Goal: Task Accomplishment & Management: Complete application form

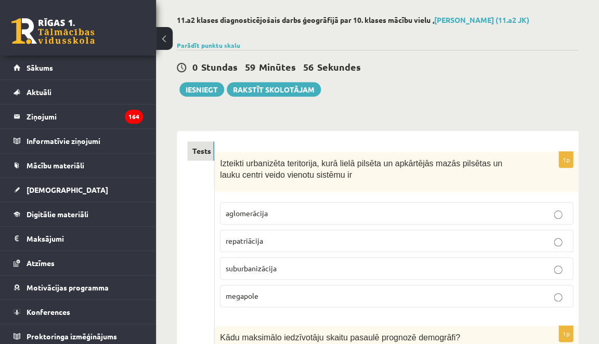
scroll to position [46, 0]
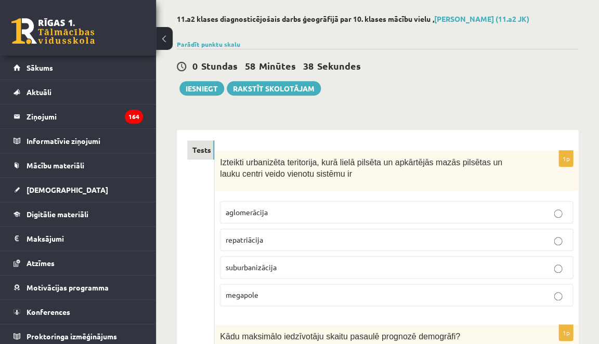
click at [321, 207] on p "aglomerācija" at bounding box center [397, 212] width 342 height 11
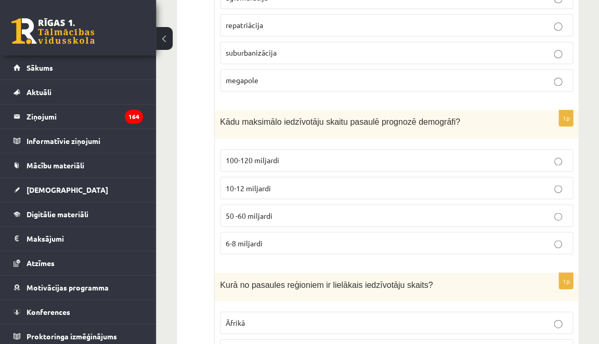
scroll to position [259, 0]
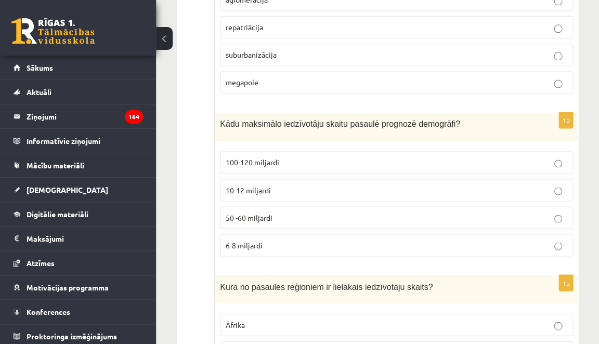
click at [312, 235] on label "6-8 miljardi" at bounding box center [396, 245] width 353 height 22
click at [310, 197] on label "10-12 miljardi" at bounding box center [396, 190] width 353 height 22
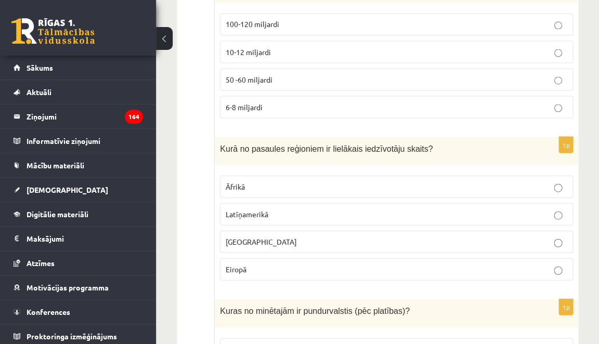
scroll to position [403, 0]
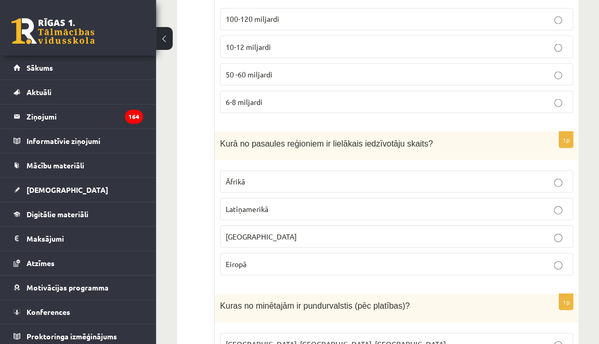
click at [249, 237] on p "Āzijā" at bounding box center [397, 236] width 342 height 11
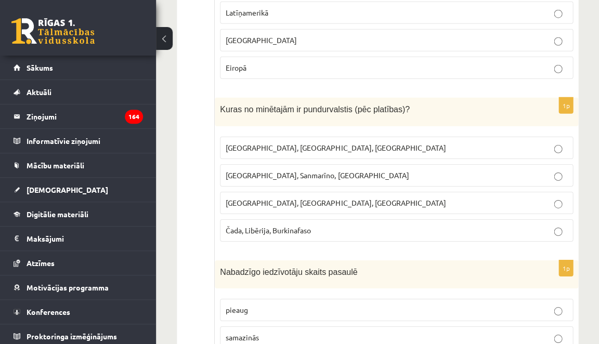
scroll to position [601, 0]
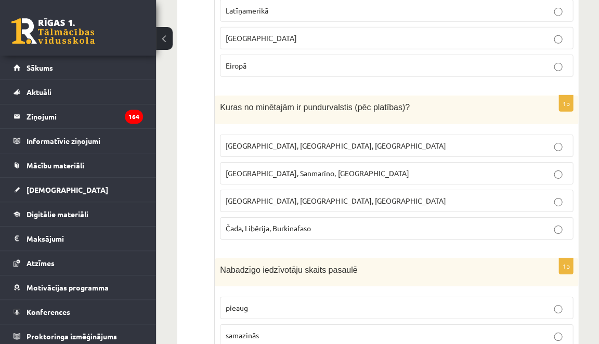
click at [279, 178] on label "Monako, Sanmarīno, Luksemburga" at bounding box center [396, 173] width 353 height 22
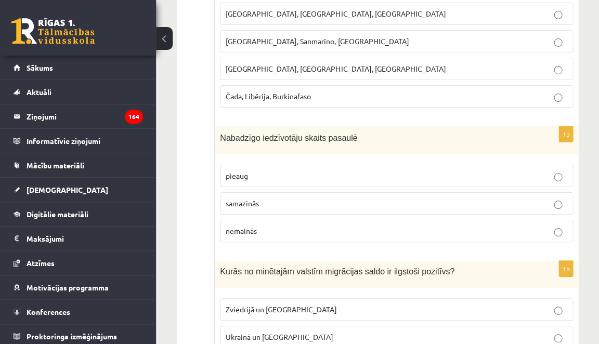
scroll to position [744, 0]
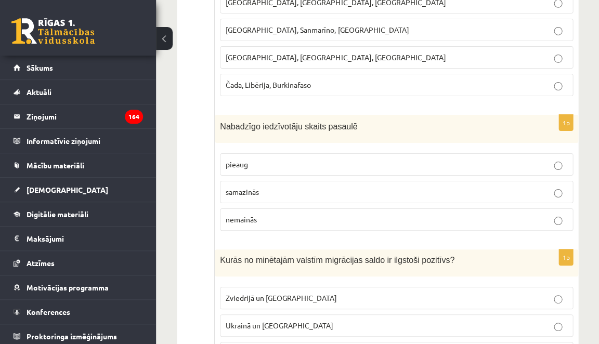
click at [274, 159] on p "pieaug" at bounding box center [397, 164] width 342 height 11
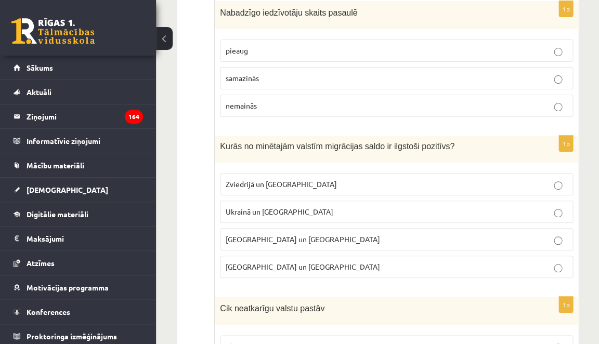
scroll to position [859, 0]
click at [291, 181] on p "Zviedrijā un ASV" at bounding box center [397, 183] width 342 height 11
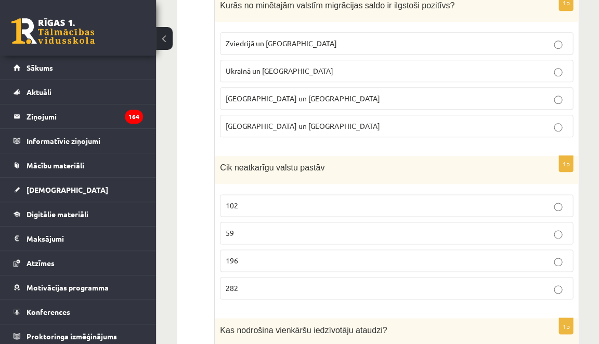
scroll to position [1054, 0]
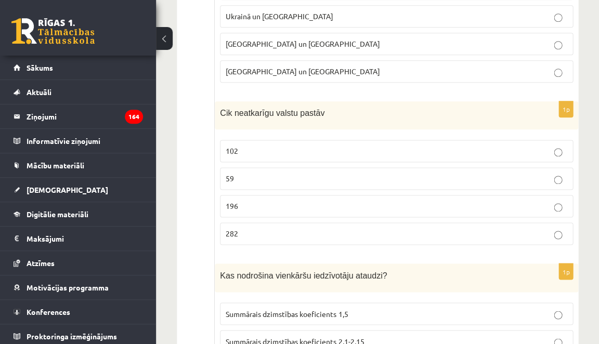
click at [290, 207] on label "196" at bounding box center [396, 206] width 353 height 22
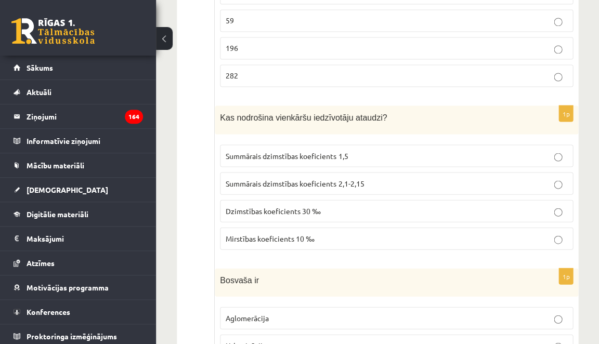
scroll to position [1213, 0]
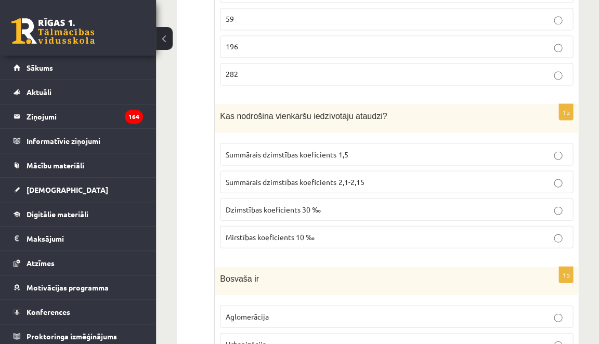
click at [336, 177] on p "Summārais dzimstības koeficients 2,1-2,15" at bounding box center [397, 181] width 342 height 11
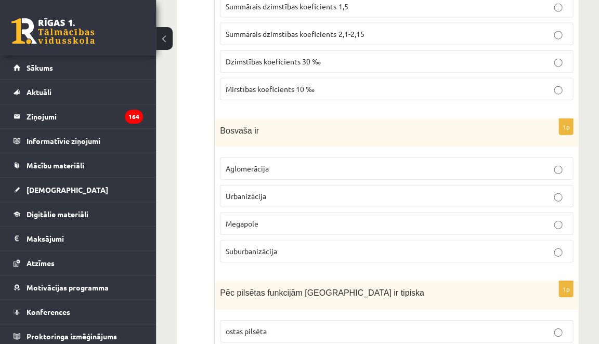
scroll to position [1365, 0]
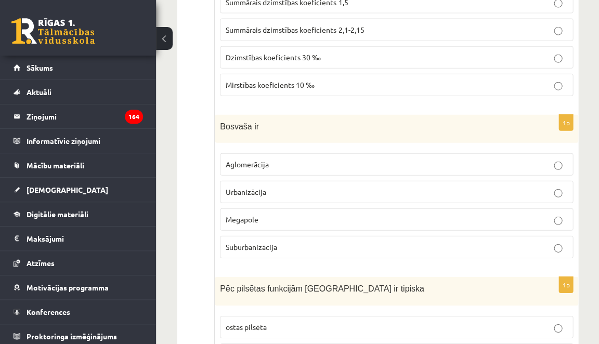
click at [304, 159] on p "Aglomerācija" at bounding box center [397, 164] width 342 height 11
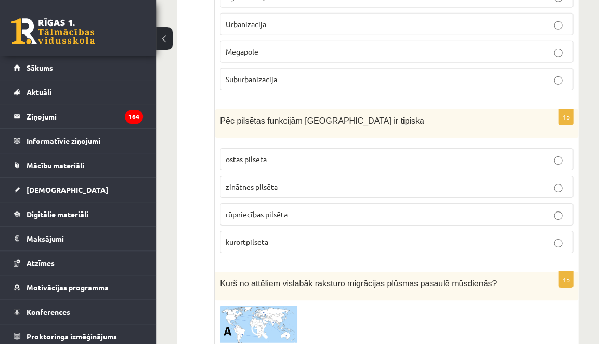
scroll to position [1535, 0]
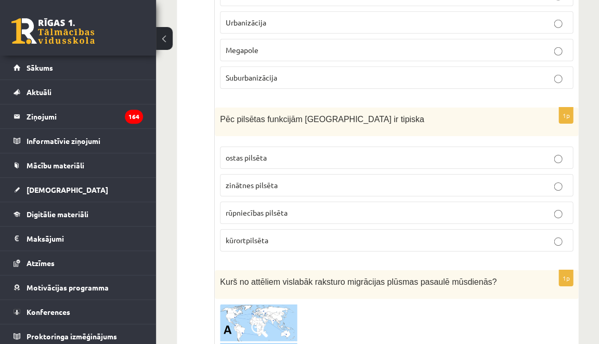
click at [294, 235] on p "kūrortpilsēta" at bounding box center [397, 240] width 342 height 11
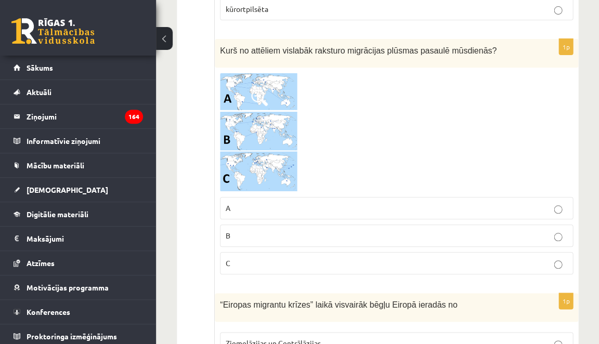
scroll to position [1764, 0]
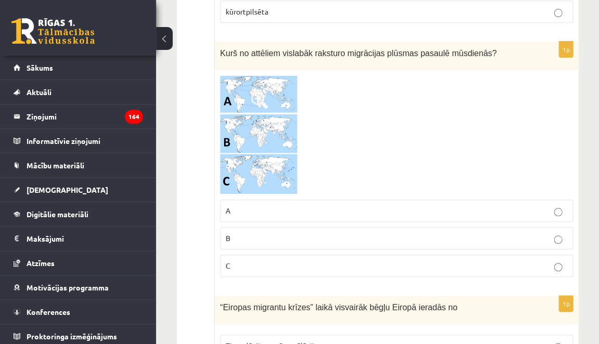
click at [297, 233] on p "B" at bounding box center [397, 238] width 342 height 11
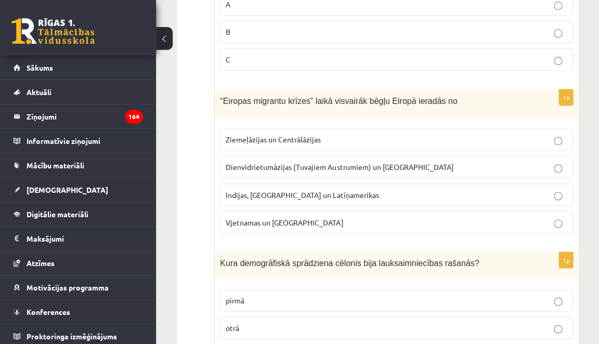
scroll to position [1969, 0]
click at [302, 163] on span "Dienvidrietumāzijas (Tuvajiem Austrumiem) un Āfrikas" at bounding box center [340, 167] width 228 height 9
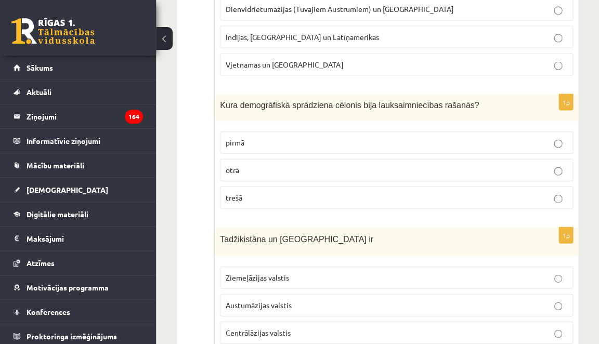
scroll to position [2129, 0]
click at [286, 136] on p "pirmā" at bounding box center [397, 141] width 342 height 11
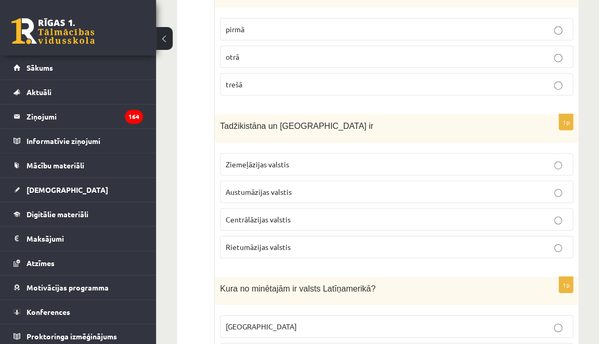
scroll to position [2243, 0]
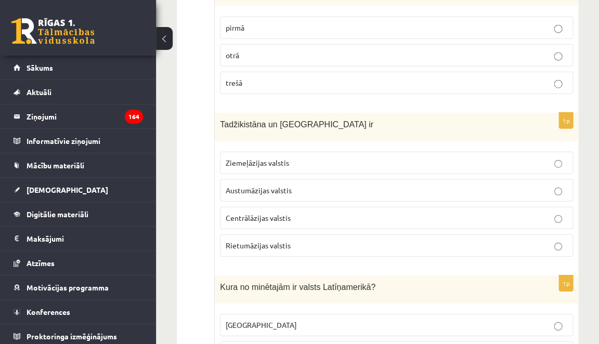
click at [238, 213] on span "Centrālāzijas valstis" at bounding box center [258, 217] width 65 height 9
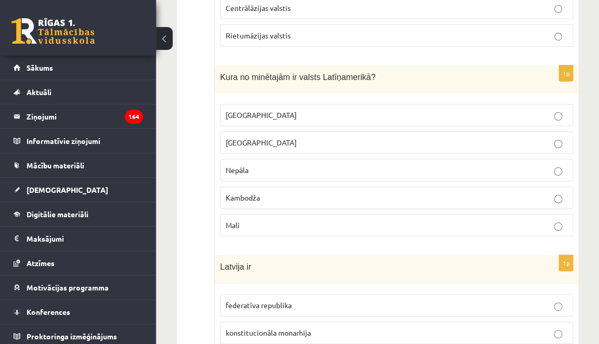
scroll to position [2451, 0]
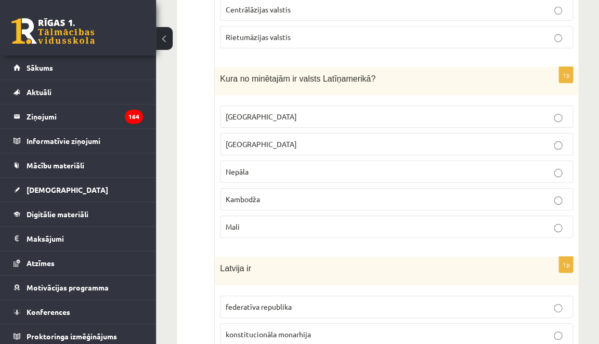
click at [267, 111] on p "Meksika" at bounding box center [397, 116] width 342 height 11
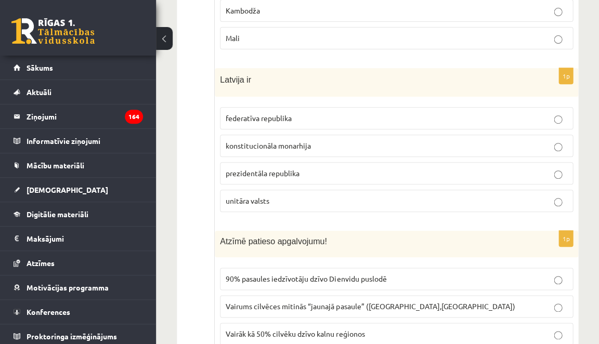
scroll to position [2637, 0]
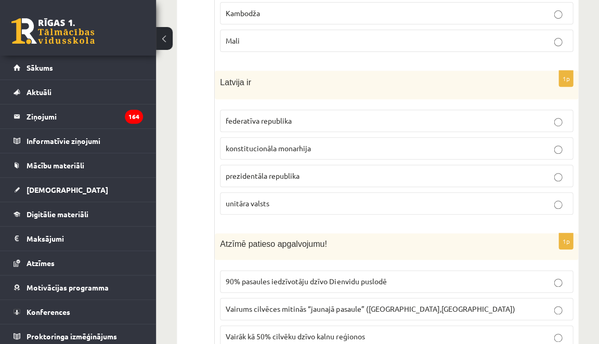
click at [281, 116] on span "federatīva republika" at bounding box center [259, 120] width 66 height 9
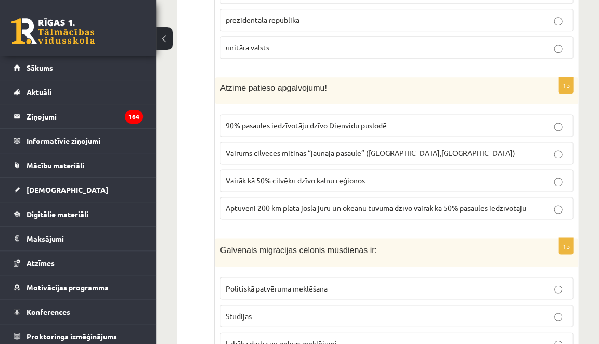
scroll to position [2793, 0]
click at [276, 148] on span "Vairums cilvēces mitinās “jaunajā pasaule” (Amerika,Austrālija)" at bounding box center [370, 152] width 289 height 9
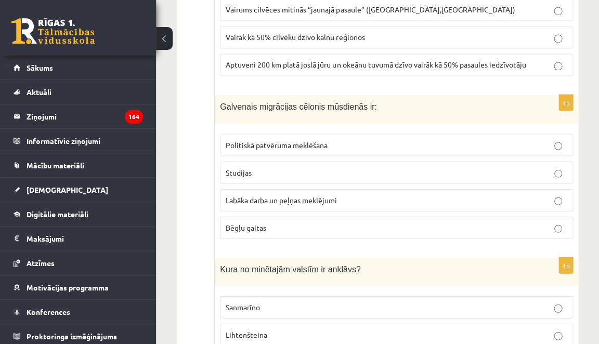
scroll to position [2935, 0]
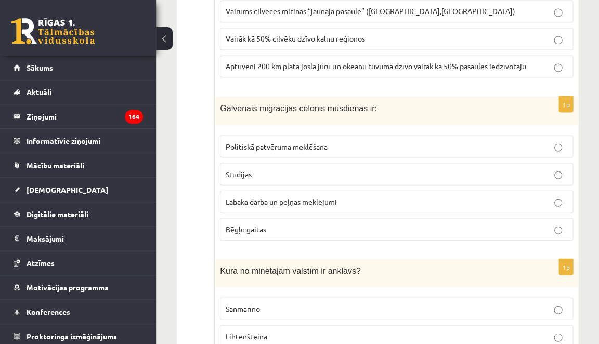
click at [253, 196] on p "Labāka darba un peļņas meklējumi" at bounding box center [397, 201] width 342 height 11
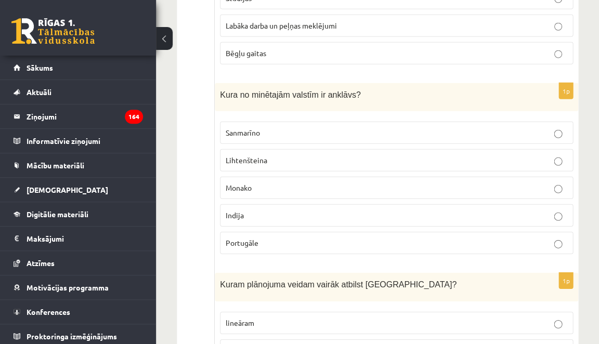
scroll to position [3112, 0]
click at [346, 126] on p "Sanmarīno" at bounding box center [397, 131] width 342 height 11
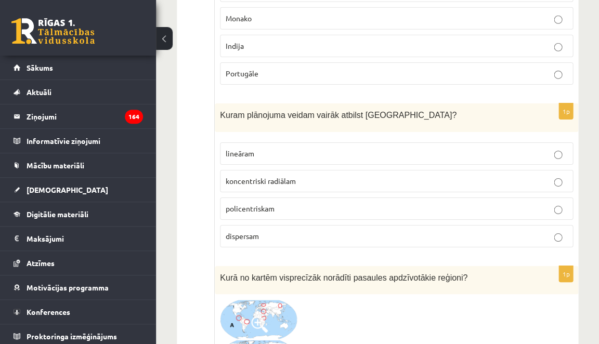
scroll to position [3279, 0]
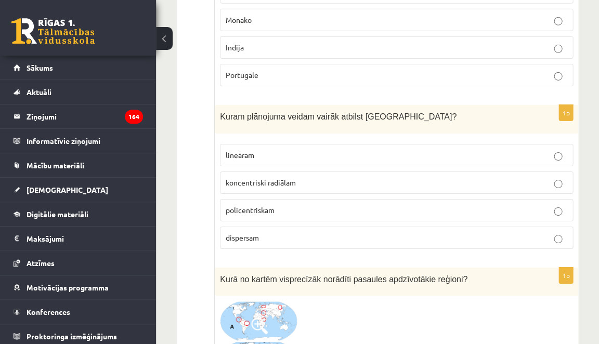
click at [315, 177] on p "koncentriski radiālam" at bounding box center [397, 182] width 342 height 11
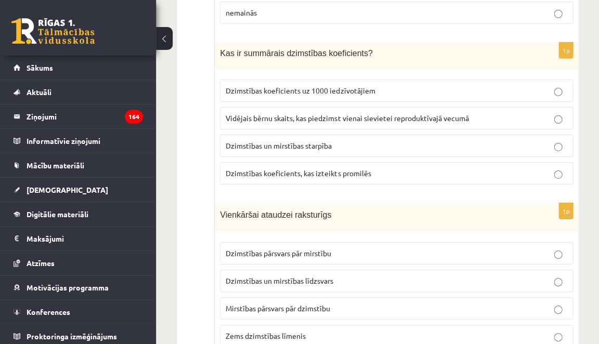
scroll to position [4958, 0]
click at [288, 238] on fieldset "Dzimstības pārsvars pār mirstību Dzimstības un mirstības līdzsvars Mirstības pā…" at bounding box center [396, 294] width 353 height 113
click at [288, 249] on span "Dzimstības pārsvars pār mirstību" at bounding box center [279, 253] width 106 height 9
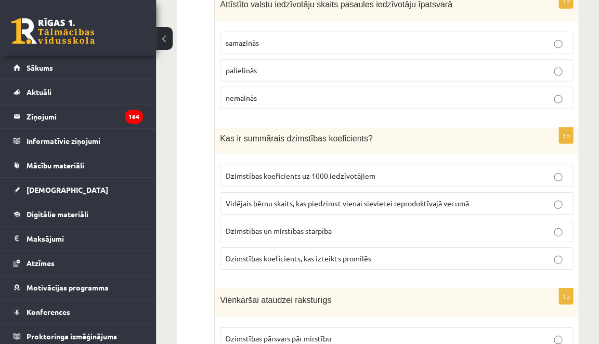
scroll to position [4871, 0]
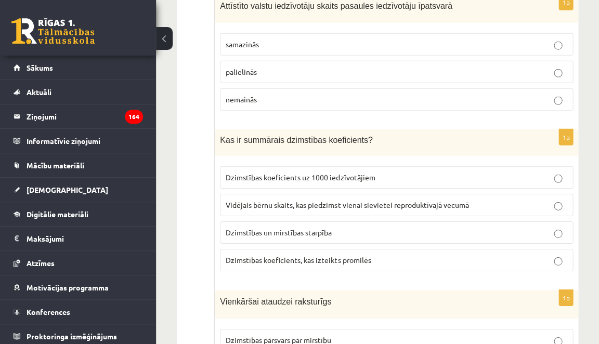
click at [286, 194] on label "Vidējais bērnu skaits, kas piedzimst vienai sievietei reproduktīvajā vecumā" at bounding box center [396, 205] width 353 height 22
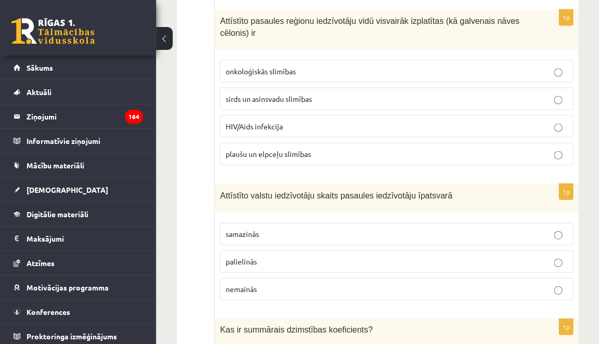
scroll to position [4680, 0]
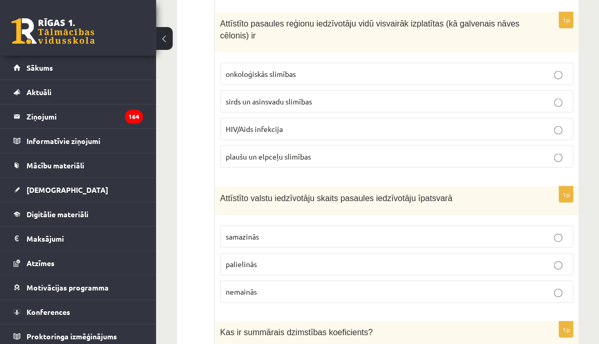
click at [304, 231] on p "samazinās" at bounding box center [397, 236] width 342 height 11
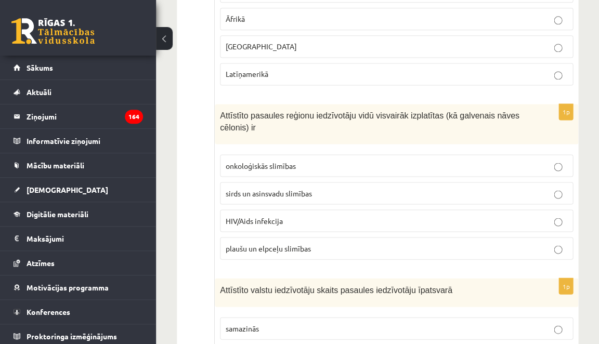
scroll to position [4580, 0]
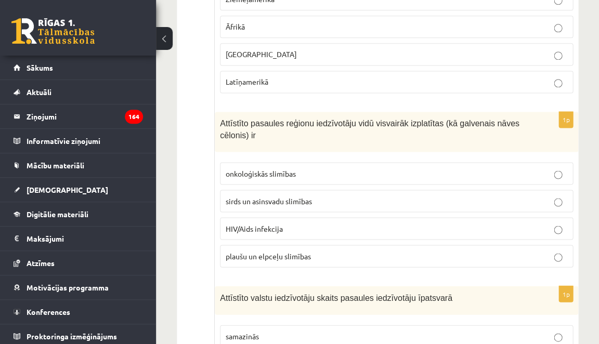
click at [238, 196] on span "sirds un asinsvadu slimības" at bounding box center [269, 200] width 86 height 9
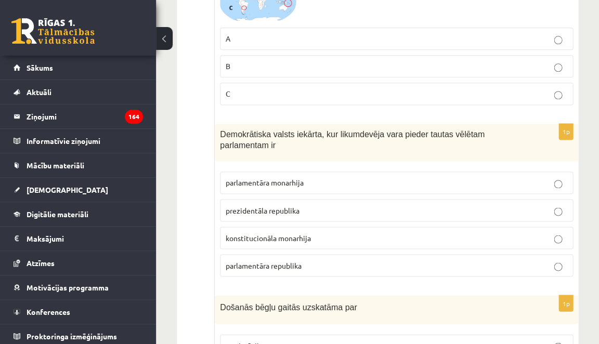
scroll to position [3697, 0]
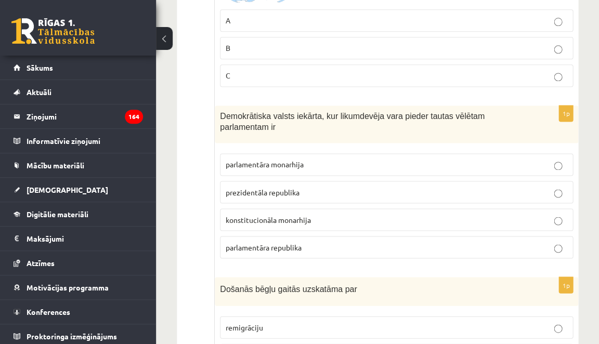
click at [281, 37] on label "B" at bounding box center [396, 48] width 353 height 22
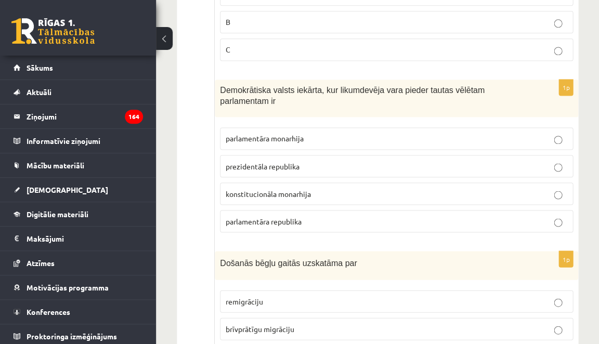
click at [278, 134] on span "parlamentāra monarhija" at bounding box center [265, 138] width 78 height 9
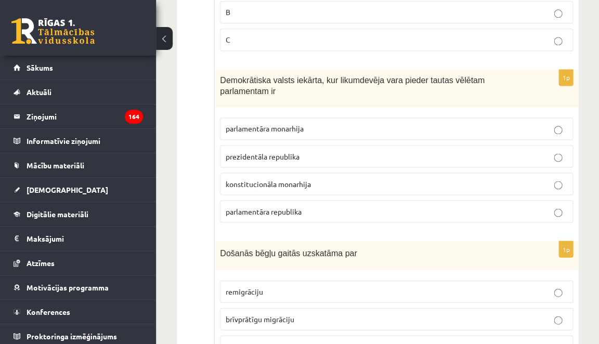
click at [288, 206] on span "parlamentāra republika" at bounding box center [264, 210] width 76 height 9
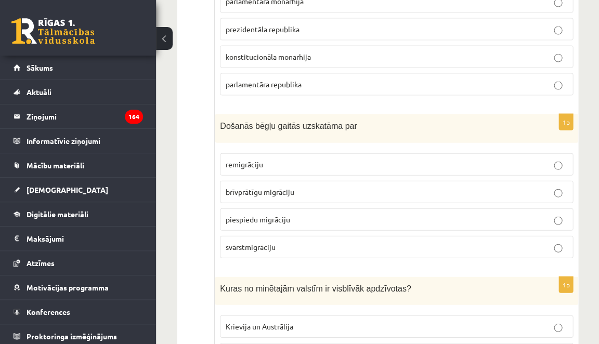
scroll to position [3864, 0]
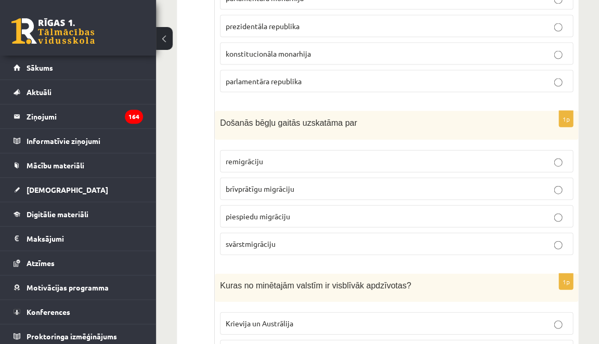
click at [292, 211] on p "piespiedu migrāciju" at bounding box center [397, 216] width 342 height 11
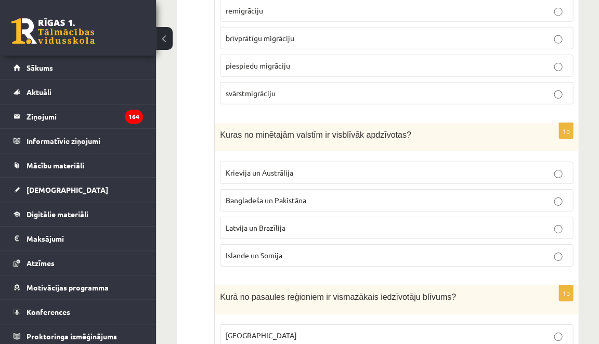
scroll to position [4015, 0]
click at [292, 195] on span "Bangladeša un Pakistāna" at bounding box center [266, 199] width 81 height 9
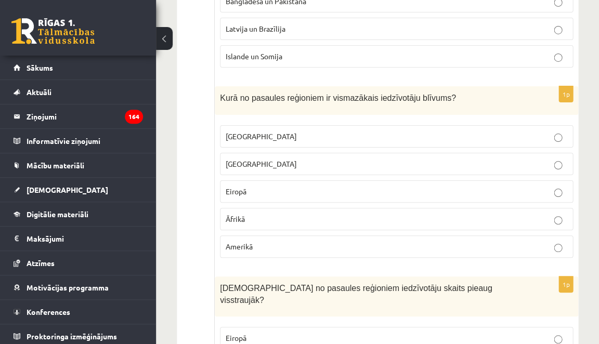
scroll to position [4209, 0]
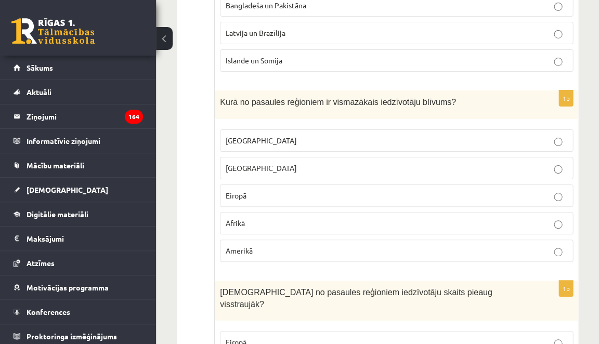
click at [283, 135] on p "Austrālijā" at bounding box center [397, 140] width 342 height 11
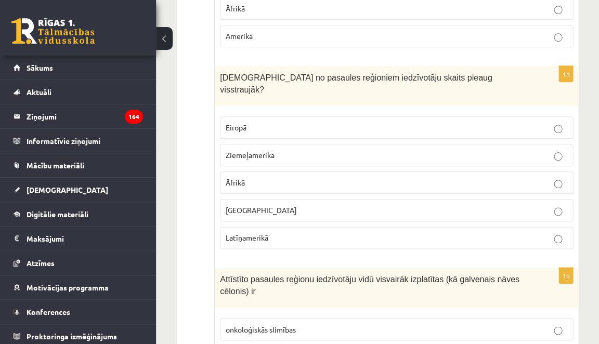
scroll to position [4424, 0]
click at [263, 177] on p "Āfrikā" at bounding box center [397, 182] width 342 height 11
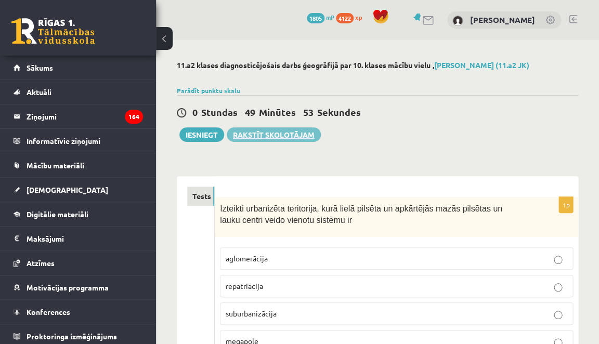
scroll to position [0, 0]
click at [213, 138] on button "Iesniegt" at bounding box center [201, 134] width 45 height 15
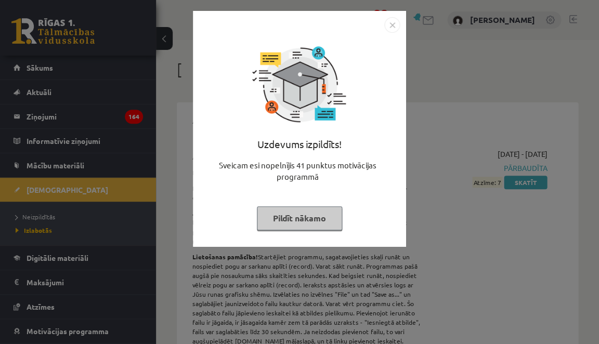
click at [296, 219] on button "Pildīt nākamo" at bounding box center [299, 218] width 85 height 24
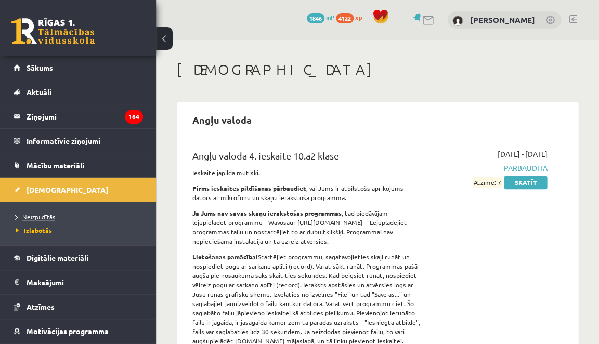
click at [33, 217] on span "Neizpildītās" at bounding box center [36, 217] width 40 height 8
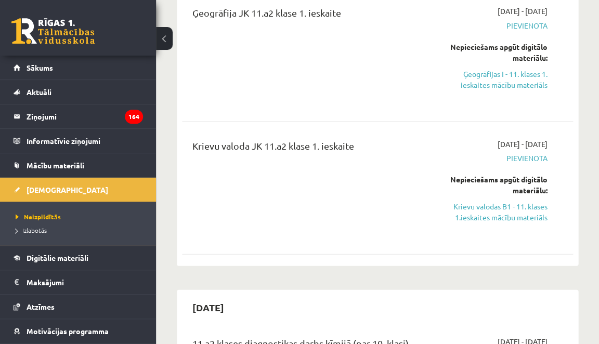
scroll to position [408, 0]
click at [501, 204] on link "Krievu valodas B1 - 11. klases 1.ieskaites mācību materiāls" at bounding box center [493, 211] width 108 height 22
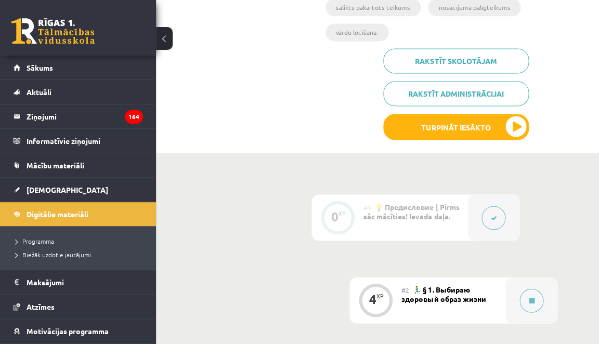
scroll to position [353, 0]
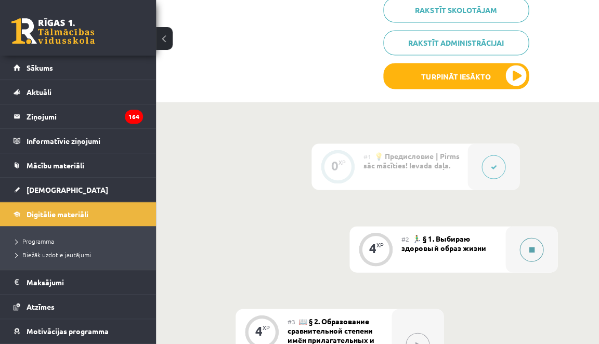
click at [532, 247] on icon at bounding box center [531, 250] width 5 height 6
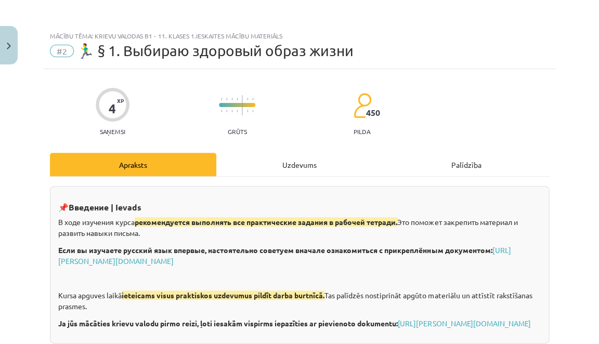
click at [303, 173] on div "Uzdevums" at bounding box center [299, 164] width 166 height 23
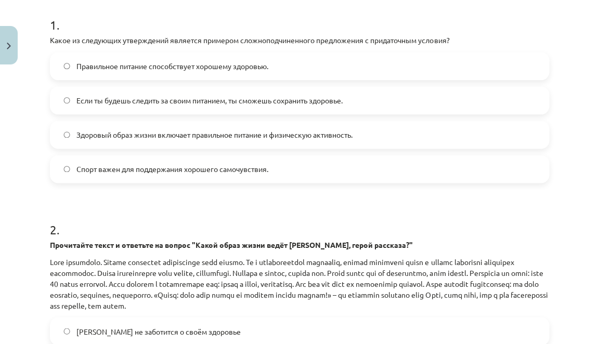
scroll to position [180, 0]
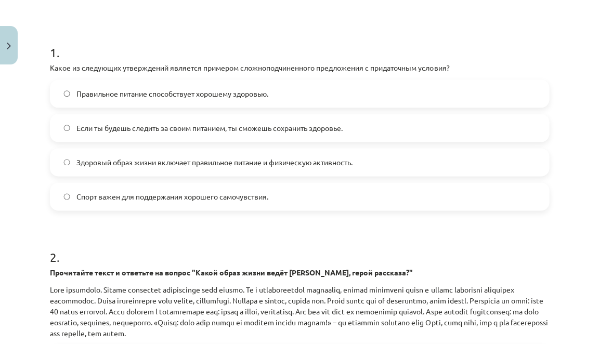
click at [256, 128] on span "Если ты будешь следить за своим питанием, ты сможешь сохранить здоровье." at bounding box center [209, 128] width 266 height 11
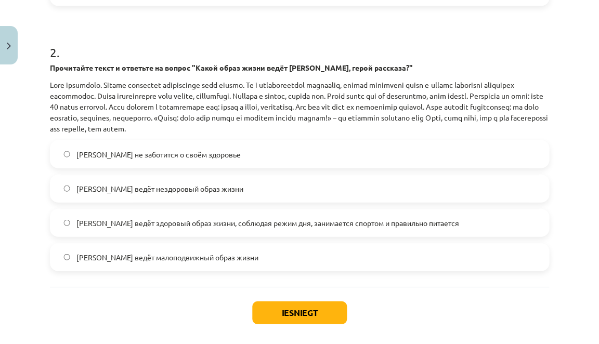
scroll to position [384, 0]
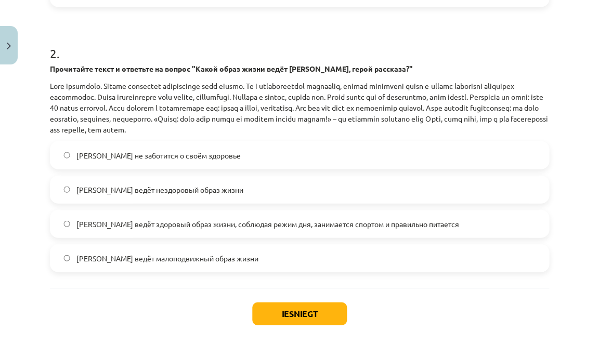
click at [208, 234] on label "[PERSON_NAME] ведёт здоровый образ жизни, соблюдая режим дня, занимается спорто…" at bounding box center [299, 224] width 497 height 26
click at [261, 317] on button "Iesniegt" at bounding box center [299, 313] width 95 height 23
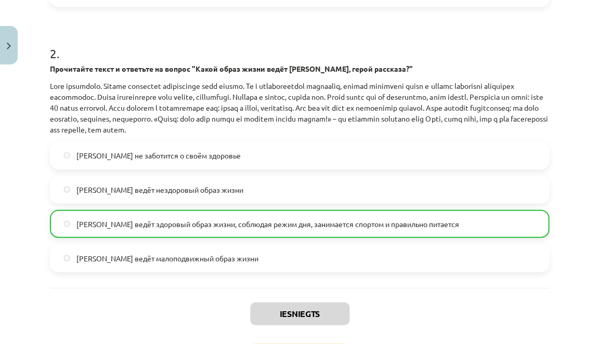
scroll to position [0, 0]
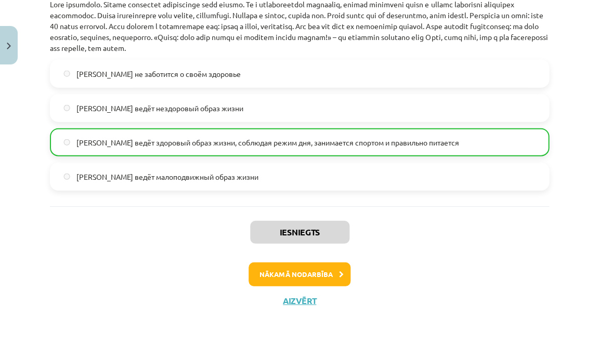
click at [278, 267] on button "Nākamā nodarbība" at bounding box center [300, 275] width 102 height 24
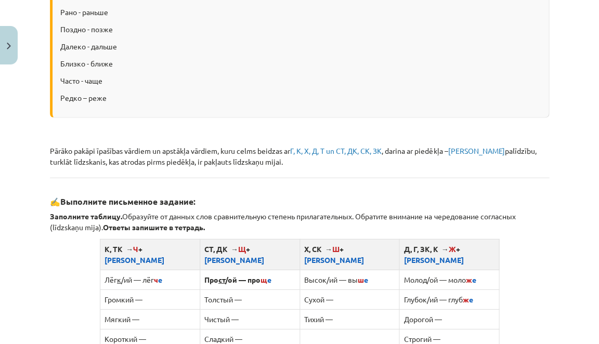
scroll to position [26, 0]
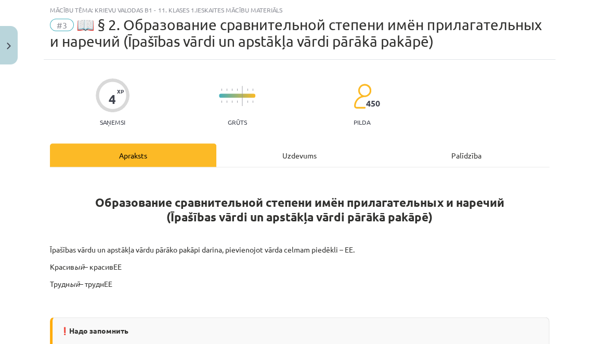
click at [292, 153] on div "Uzdevums" at bounding box center [299, 155] width 166 height 23
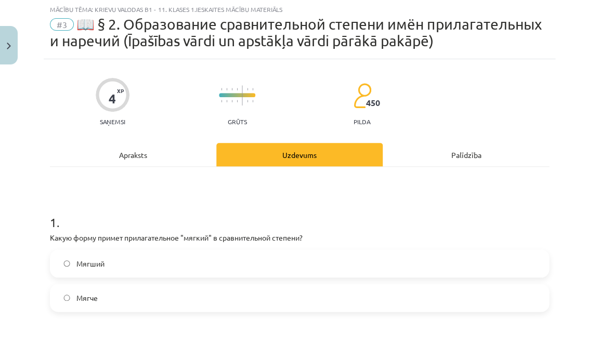
click at [195, 293] on label "Мягче" at bounding box center [299, 298] width 497 height 26
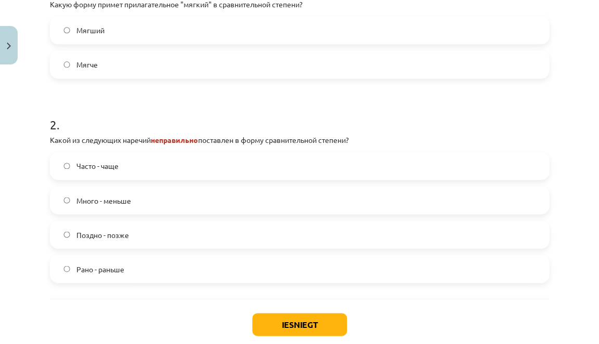
scroll to position [262, 0]
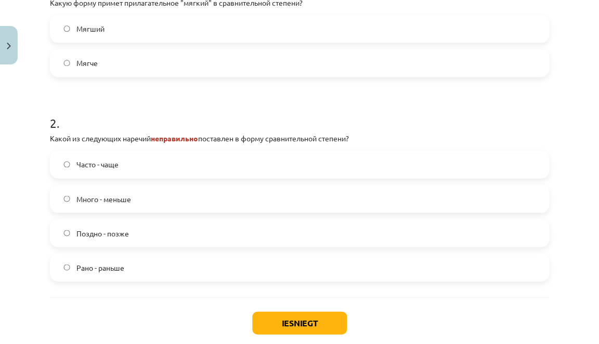
click at [206, 159] on label "Часто - чаще" at bounding box center [299, 164] width 497 height 26
click at [191, 196] on label "Много - меньше" at bounding box center [299, 199] width 497 height 26
click at [275, 323] on button "Iesniegt" at bounding box center [299, 323] width 95 height 23
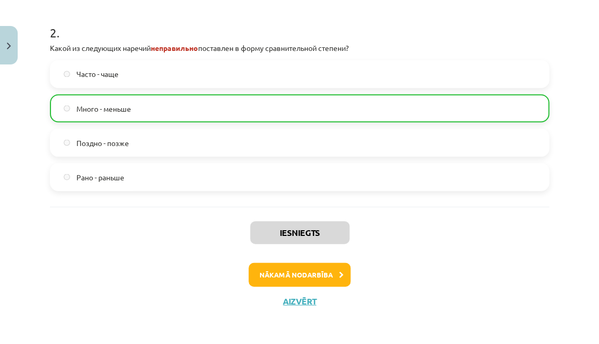
click at [309, 275] on button "Nākamā nodarbība" at bounding box center [300, 275] width 102 height 24
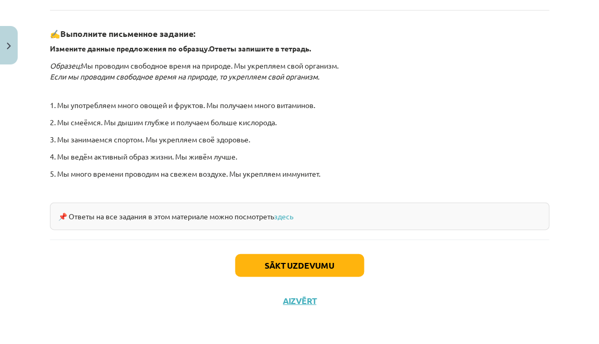
scroll to position [344, 0]
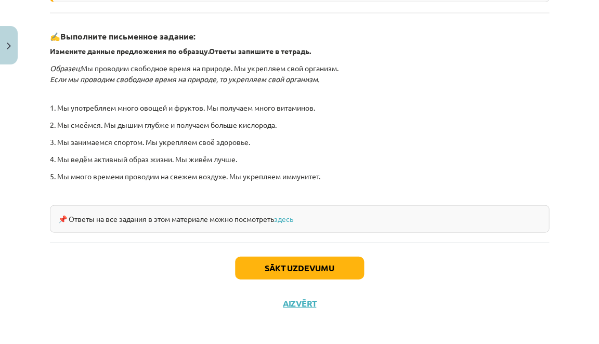
click at [310, 249] on div "Sākt uzdevumu Aizvērt" at bounding box center [299, 278] width 499 height 73
click at [305, 263] on button "Sākt uzdevumu" at bounding box center [299, 267] width 129 height 23
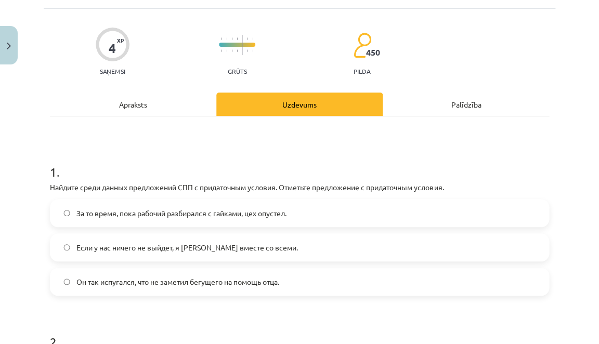
scroll to position [62, 0]
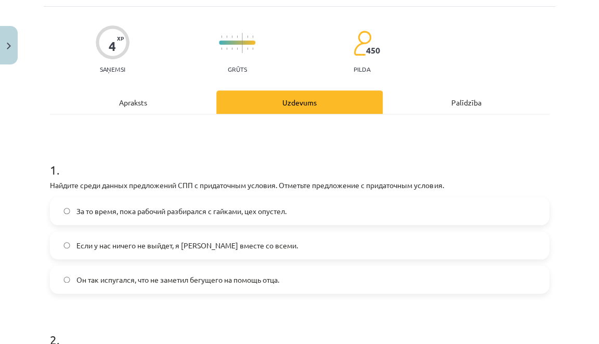
click at [263, 241] on label "Если у нас ничего не выйдет, я [PERSON_NAME] вместе со всеми." at bounding box center [299, 245] width 497 height 26
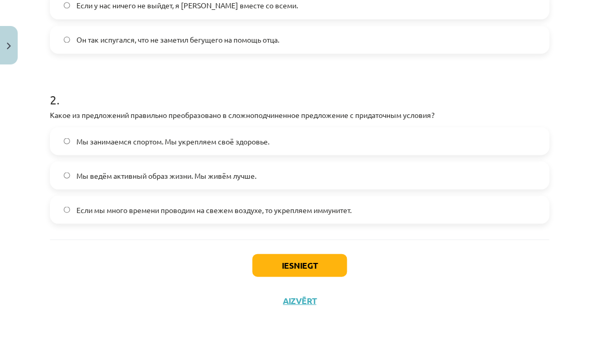
scroll to position [303, 0]
click at [326, 213] on span "Если мы много времени проводим на свежем воздухе, то укрепляем иммунитет." at bounding box center [213, 209] width 275 height 11
click at [302, 264] on button "Iesniegt" at bounding box center [299, 265] width 95 height 23
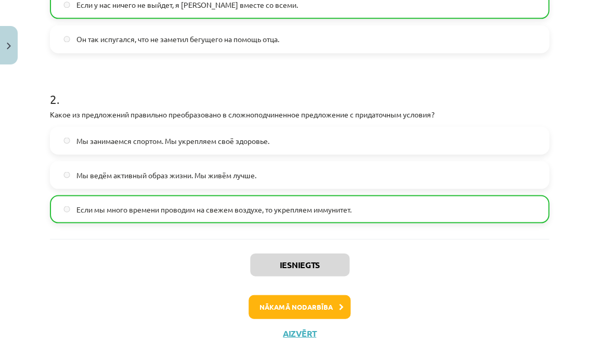
click at [307, 304] on button "Nākamā nodarbība" at bounding box center [300, 307] width 102 height 24
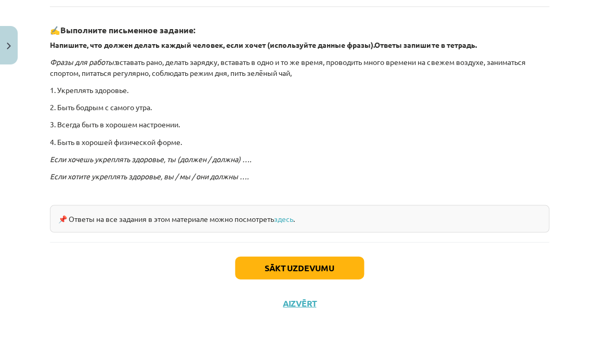
click at [11, 41] on button "Close" at bounding box center [9, 45] width 18 height 38
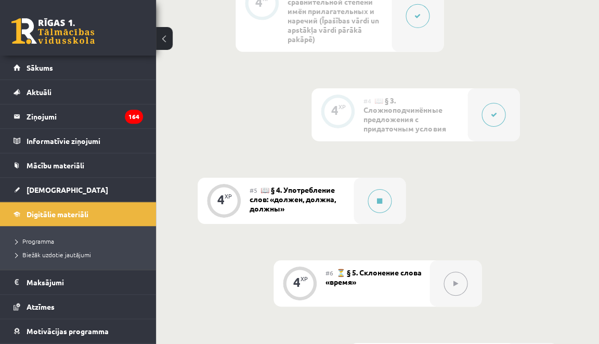
scroll to position [662, 0]
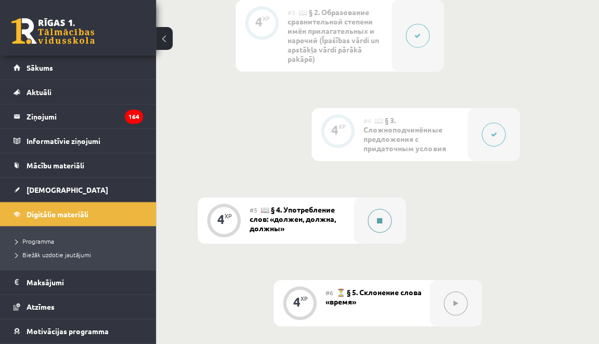
click at [381, 209] on button at bounding box center [380, 221] width 24 height 24
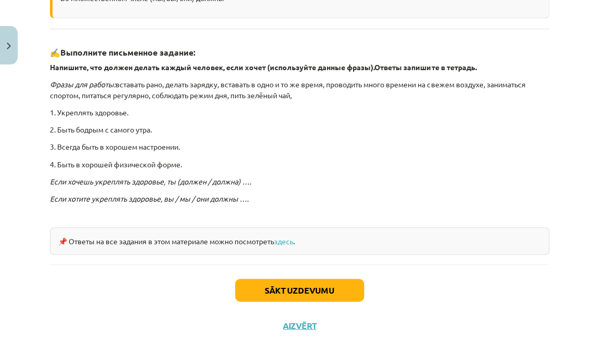
scroll to position [302, 0]
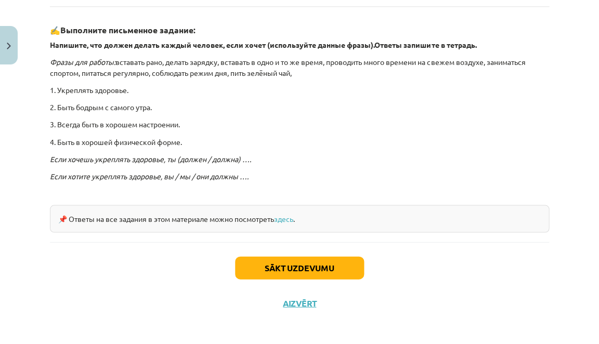
click at [265, 264] on button "Sākt uzdevumu" at bounding box center [299, 267] width 129 height 23
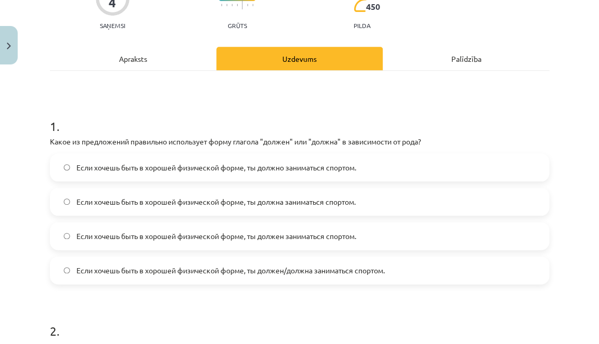
scroll to position [105, 0]
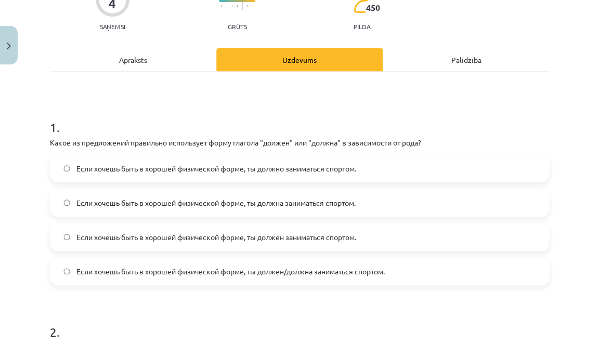
click at [125, 61] on div "Apraksts" at bounding box center [133, 59] width 166 height 23
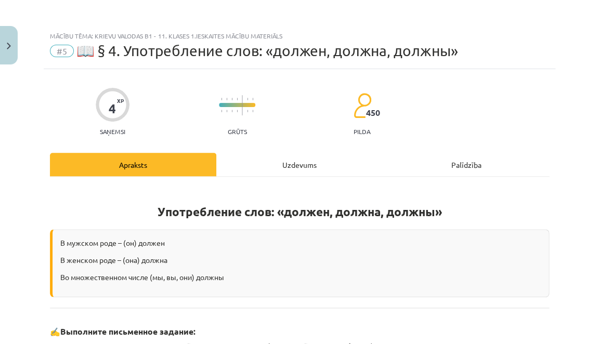
scroll to position [0, 0]
click at [296, 165] on div "Uzdevums" at bounding box center [299, 164] width 166 height 23
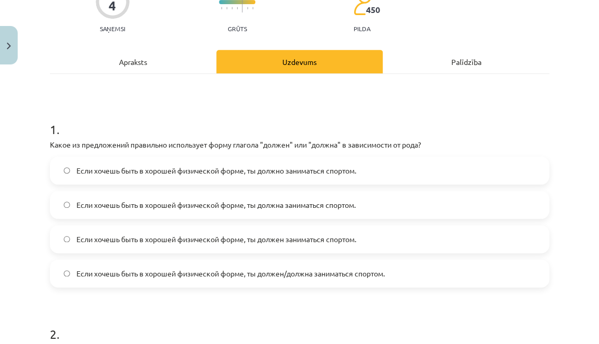
scroll to position [110, 0]
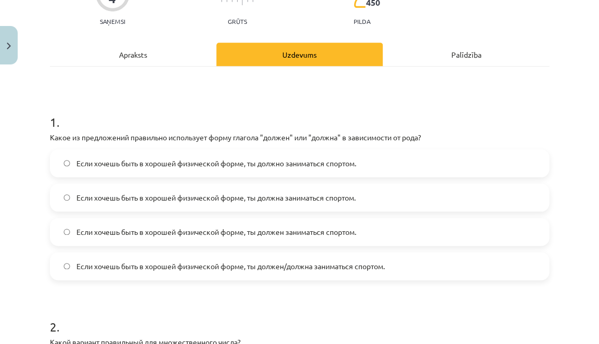
click at [292, 202] on span "Если хочешь быть в хорошей физической форме, ты должна заниматься спортом." at bounding box center [215, 197] width 279 height 11
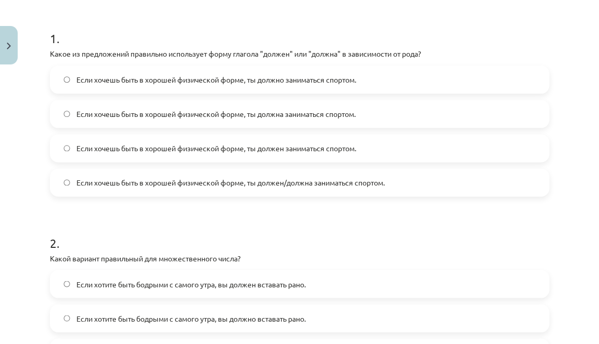
scroll to position [197, 0]
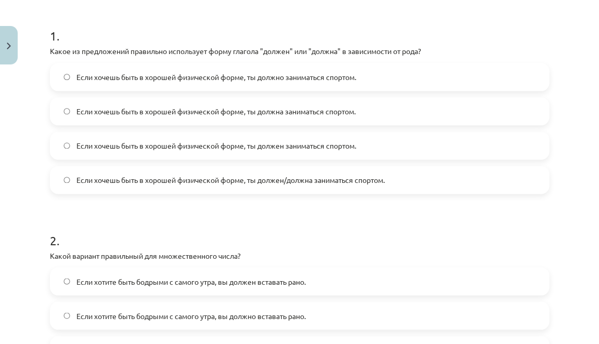
click at [322, 150] on span "Если хочешь быть в хорошей физической форме, ты должен заниматься спортом." at bounding box center [216, 145] width 280 height 11
click at [317, 188] on label "Если хочешь быть в хорошей физической форме, ты должен/должна заниматься спорто…" at bounding box center [299, 180] width 497 height 26
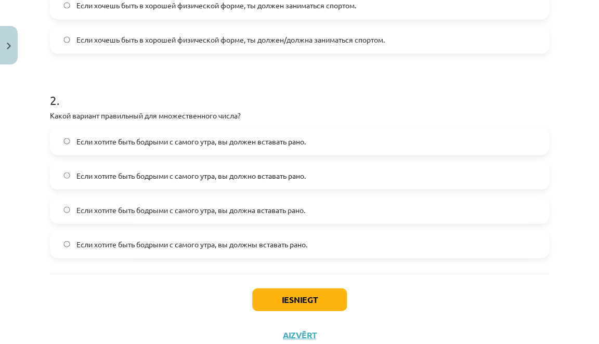
scroll to position [348, 0]
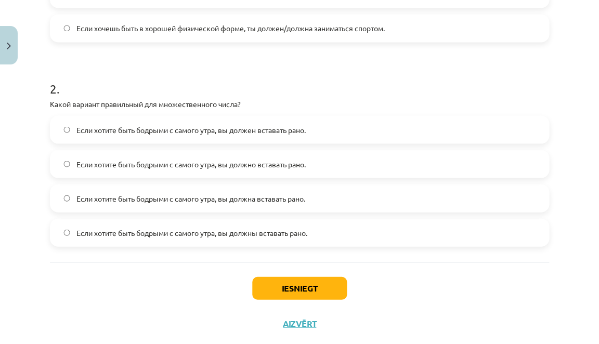
click at [314, 236] on label "Если хотите быть бодрыми с самого утра, вы должны вставать рано." at bounding box center [299, 232] width 497 height 26
click at [303, 280] on button "Iesniegt" at bounding box center [299, 288] width 95 height 23
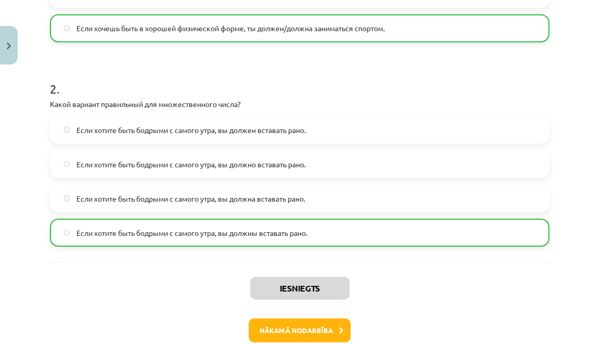
click at [293, 326] on button "Nākamā nodarbība" at bounding box center [300, 330] width 102 height 24
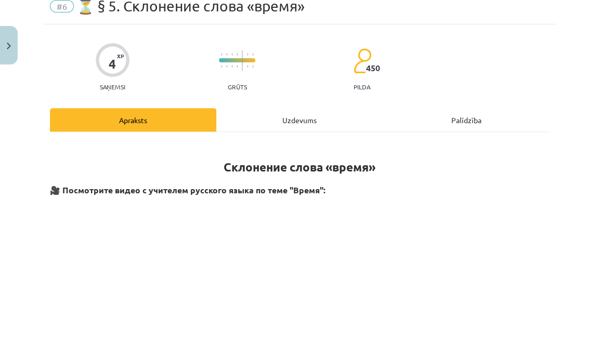
scroll to position [76, 0]
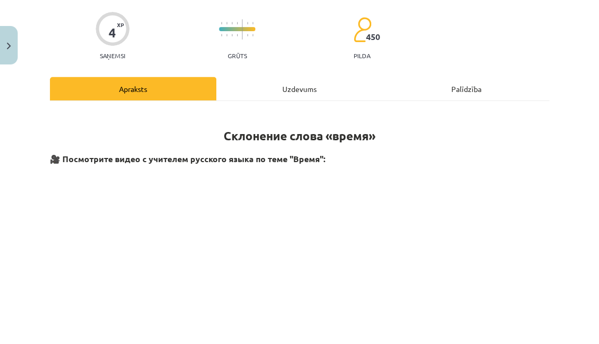
click at [321, 89] on div "Uzdevums" at bounding box center [299, 88] width 166 height 23
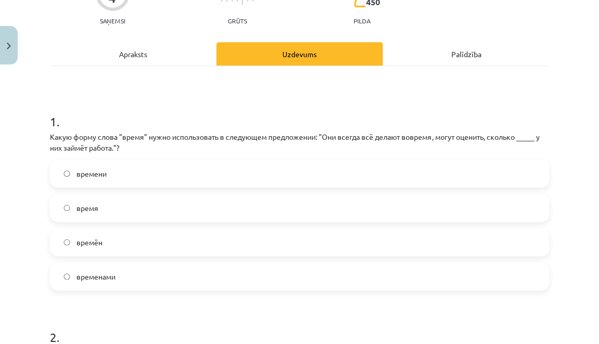
scroll to position [119, 0]
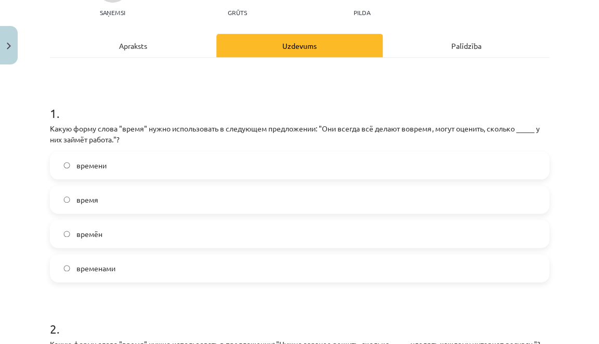
click at [338, 172] on label "времени" at bounding box center [299, 165] width 497 height 26
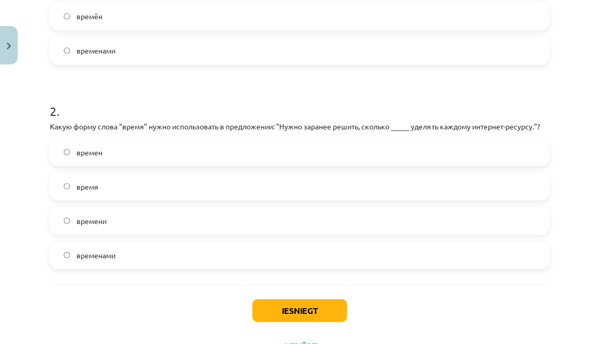
scroll to position [340, 0]
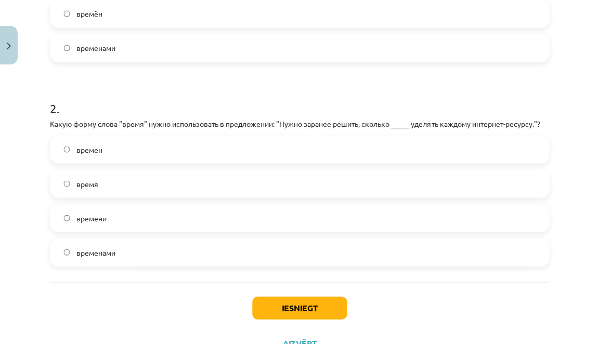
click at [305, 231] on div "времен время времени временами" at bounding box center [299, 200] width 499 height 131
click at [305, 210] on label "времени" at bounding box center [299, 218] width 497 height 26
click at [307, 312] on button "Iesniegt" at bounding box center [299, 307] width 95 height 23
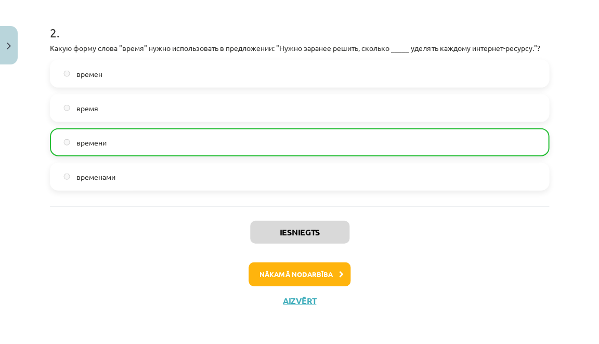
scroll to position [416, 0]
click at [314, 277] on button "Nākamā nodarbība" at bounding box center [300, 274] width 102 height 24
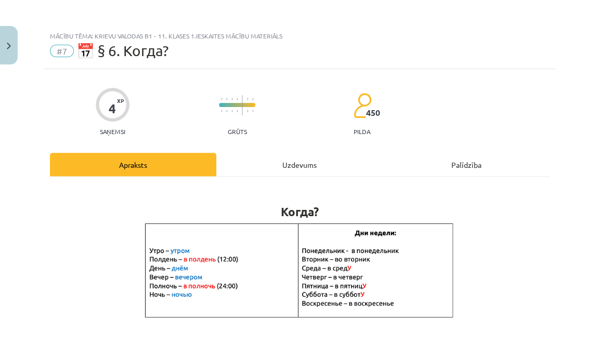
scroll to position [0, 0]
click at [303, 167] on div "Uzdevums" at bounding box center [299, 164] width 166 height 23
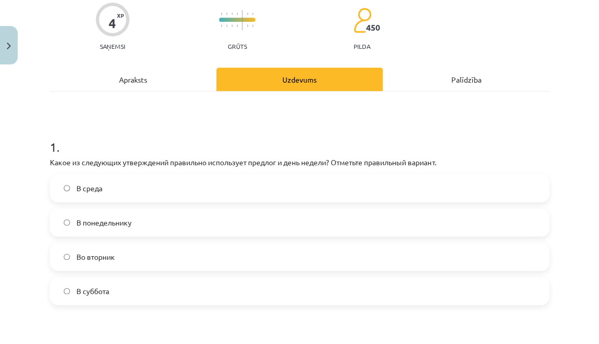
scroll to position [86, 0]
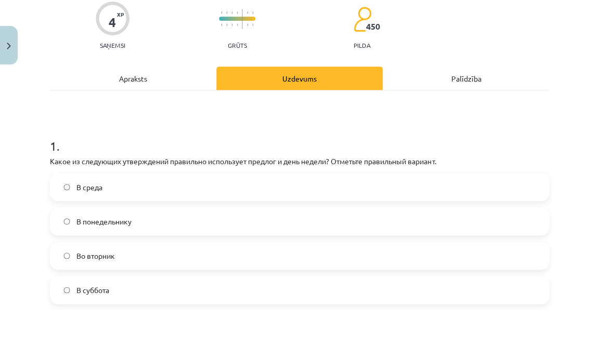
click at [229, 260] on label "Во вторник" at bounding box center [299, 256] width 497 height 26
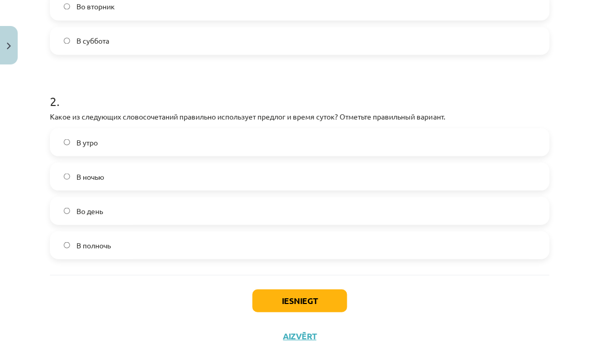
click at [158, 244] on label "В полночь" at bounding box center [299, 245] width 497 height 26
click at [255, 300] on button "Iesniegt" at bounding box center [299, 300] width 95 height 23
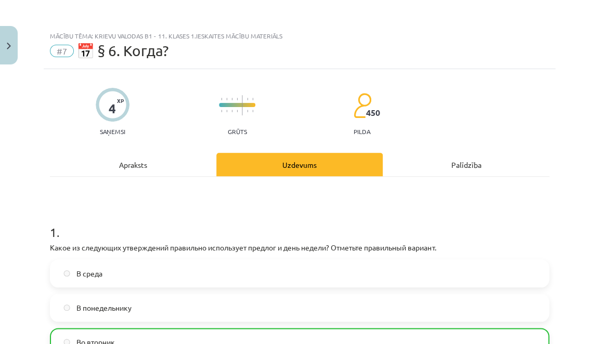
scroll to position [0, 0]
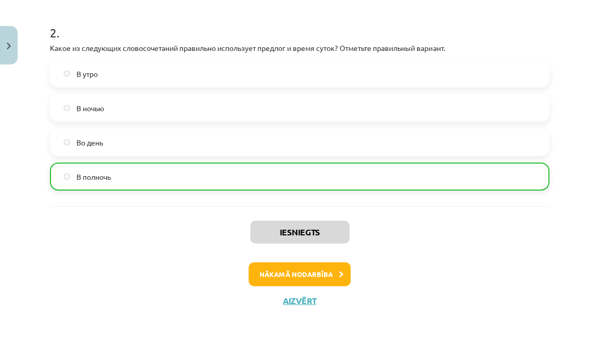
click at [277, 264] on button "Nākamā nodarbība" at bounding box center [300, 274] width 102 height 24
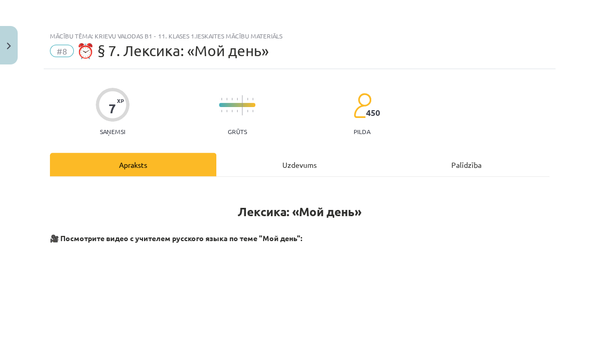
click at [291, 164] on div "Uzdevums" at bounding box center [299, 164] width 166 height 23
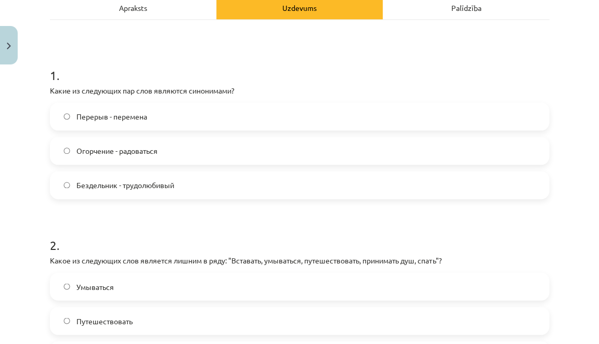
scroll to position [158, 0]
click at [205, 177] on label "Бездельник - трудолюбивый" at bounding box center [299, 185] width 497 height 26
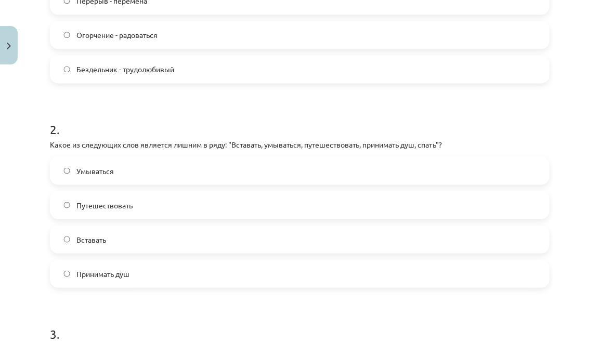
scroll to position [274, 0]
click at [300, 195] on label "Путешествовать" at bounding box center [299, 204] width 497 height 26
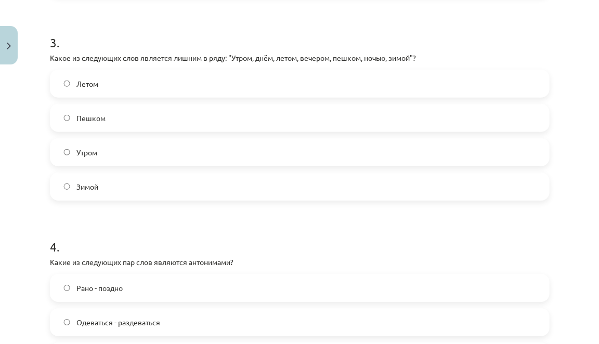
scroll to position [565, 0]
click at [315, 111] on label "Пешком" at bounding box center [299, 118] width 497 height 26
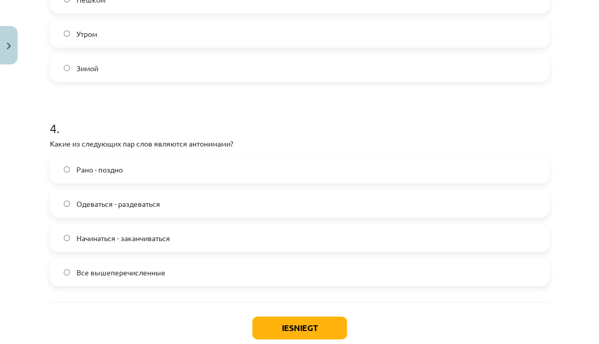
scroll to position [684, 0]
click at [200, 195] on label "Одеваться - раздеваться" at bounding box center [299, 203] width 497 height 26
click at [292, 322] on button "Iesniegt" at bounding box center [299, 327] width 95 height 23
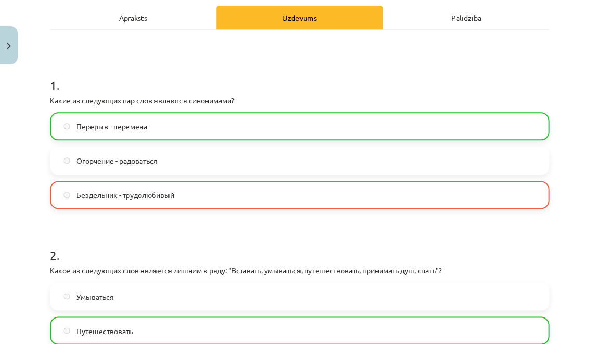
scroll to position [147, 0]
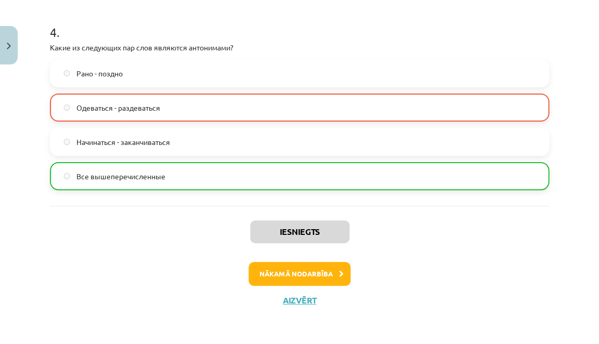
click at [282, 272] on button "Nākamā nodarbība" at bounding box center [300, 274] width 102 height 24
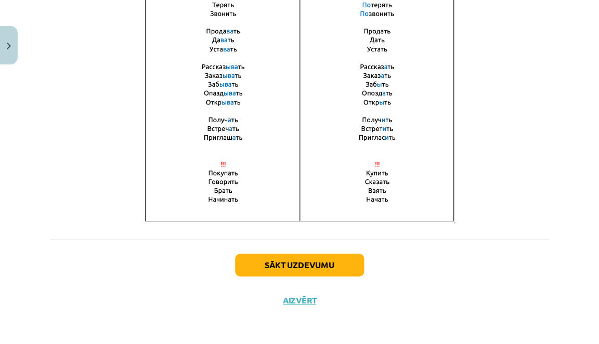
scroll to position [773, 0]
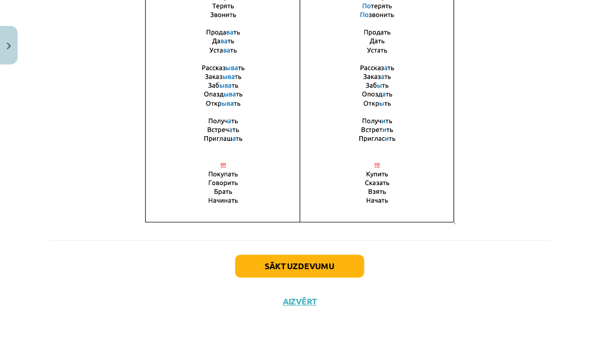
click at [282, 270] on button "Sākt uzdevumu" at bounding box center [299, 266] width 129 height 23
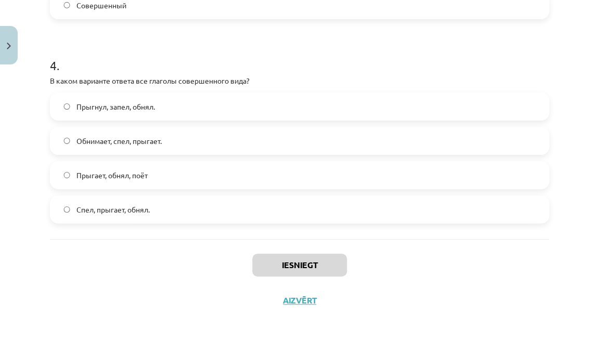
scroll to position [780, 0]
